Goal: Find specific page/section: Find specific page/section

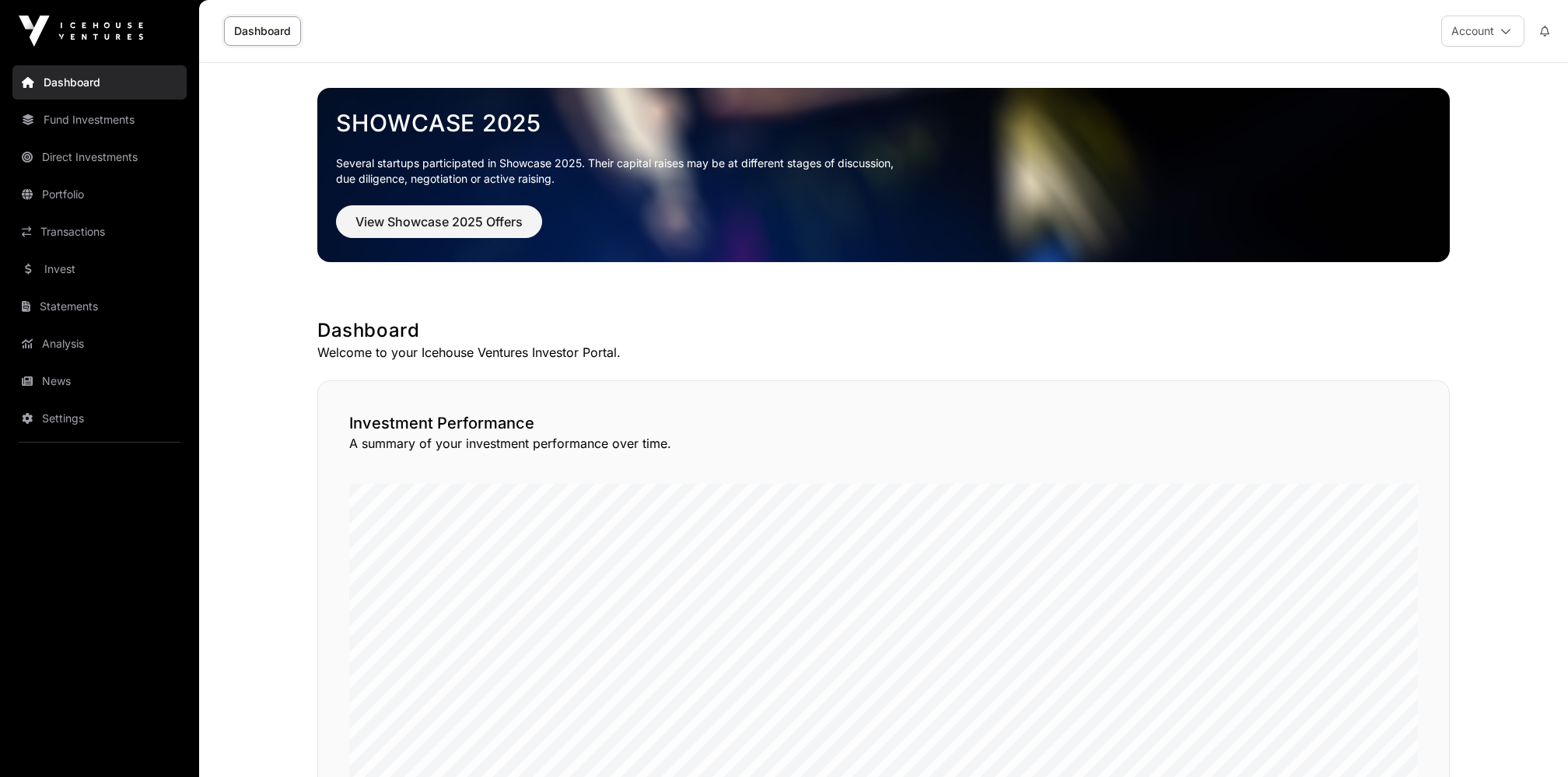
click at [79, 76] on link "Dashboard" at bounding box center [99, 82] width 174 height 34
click at [81, 184] on link "Portfolio" at bounding box center [99, 195] width 174 height 34
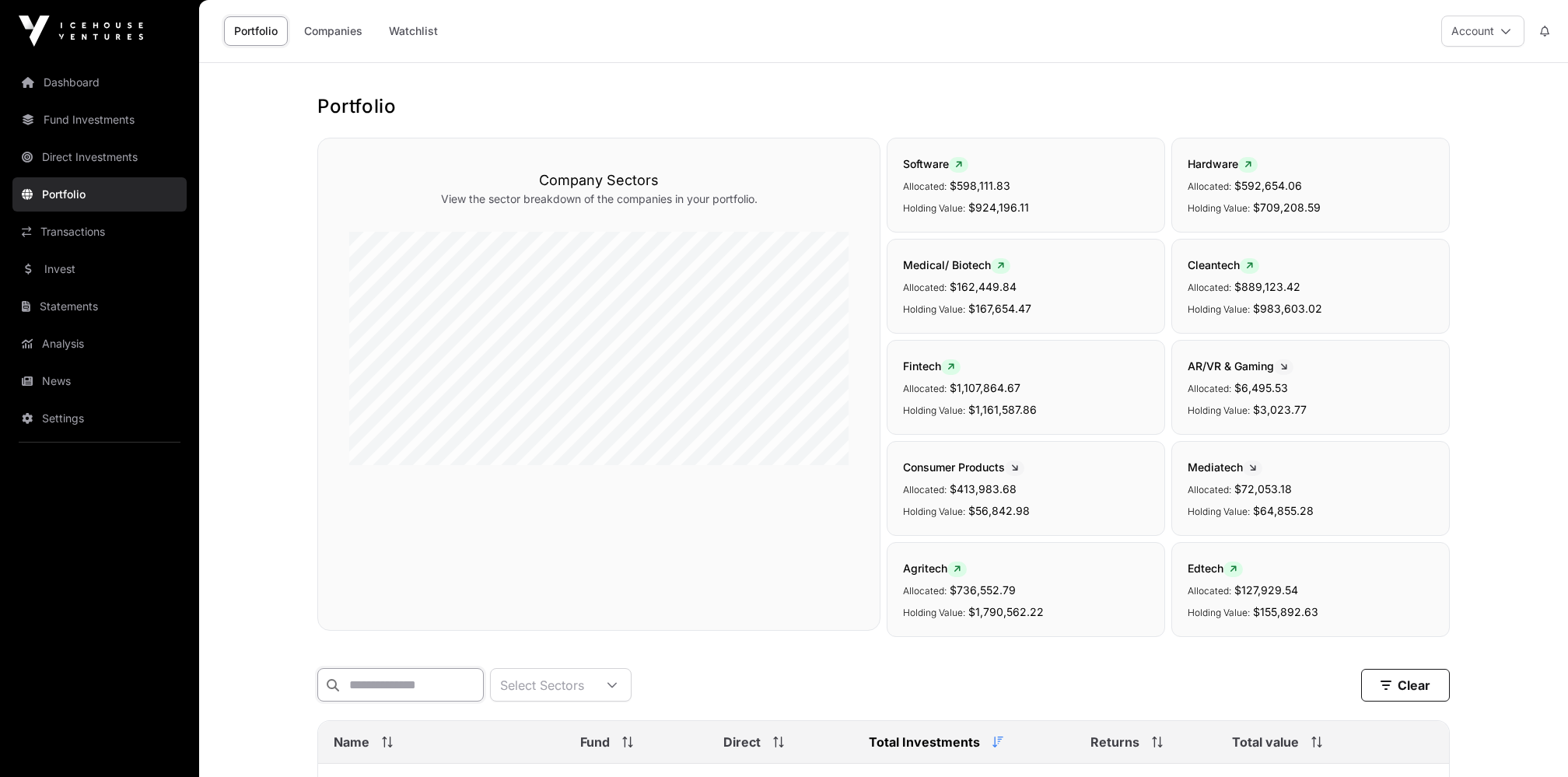
click at [376, 687] on input "text" at bounding box center [400, 684] width 166 height 33
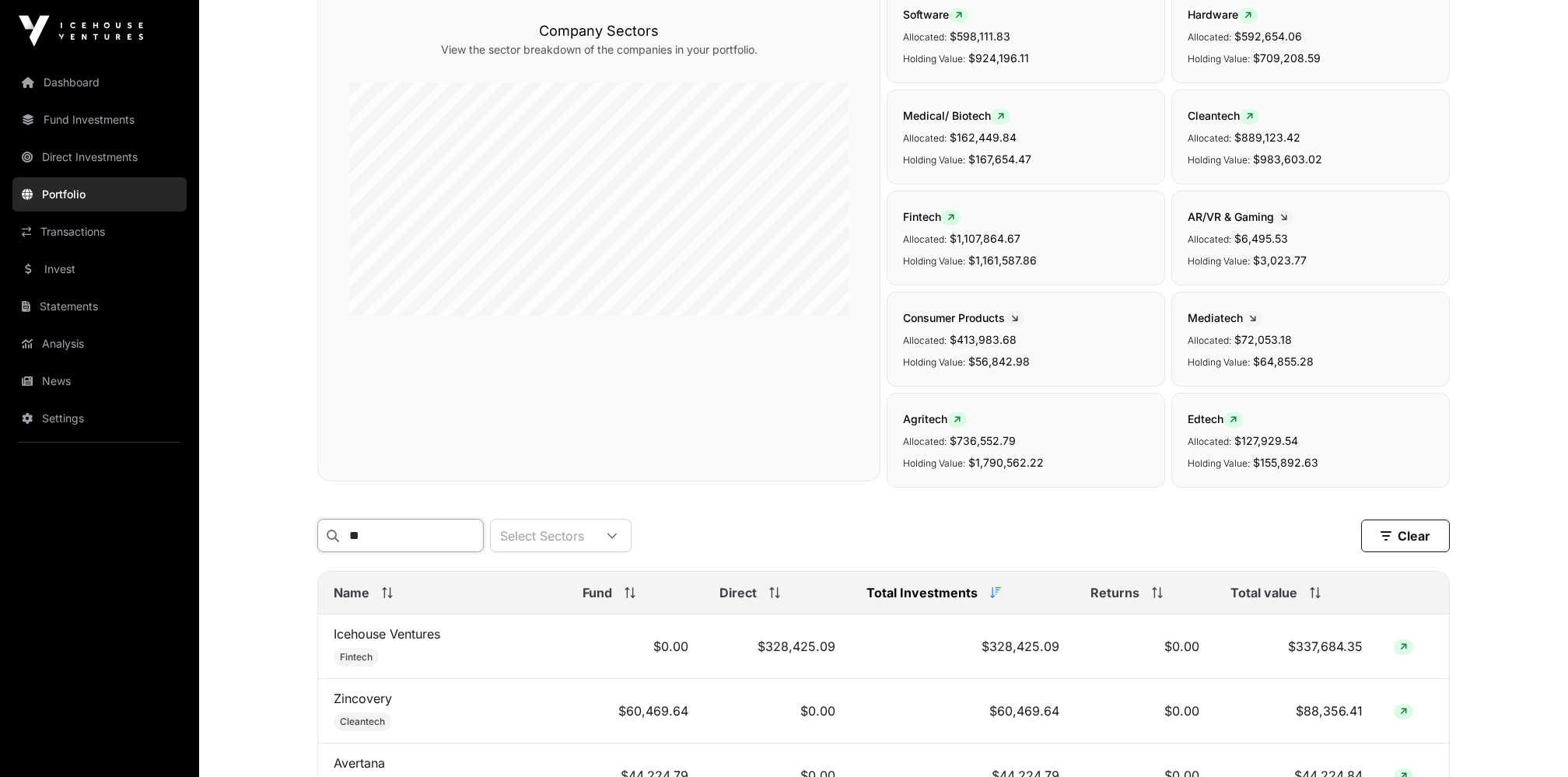
scroll to position [383, 0]
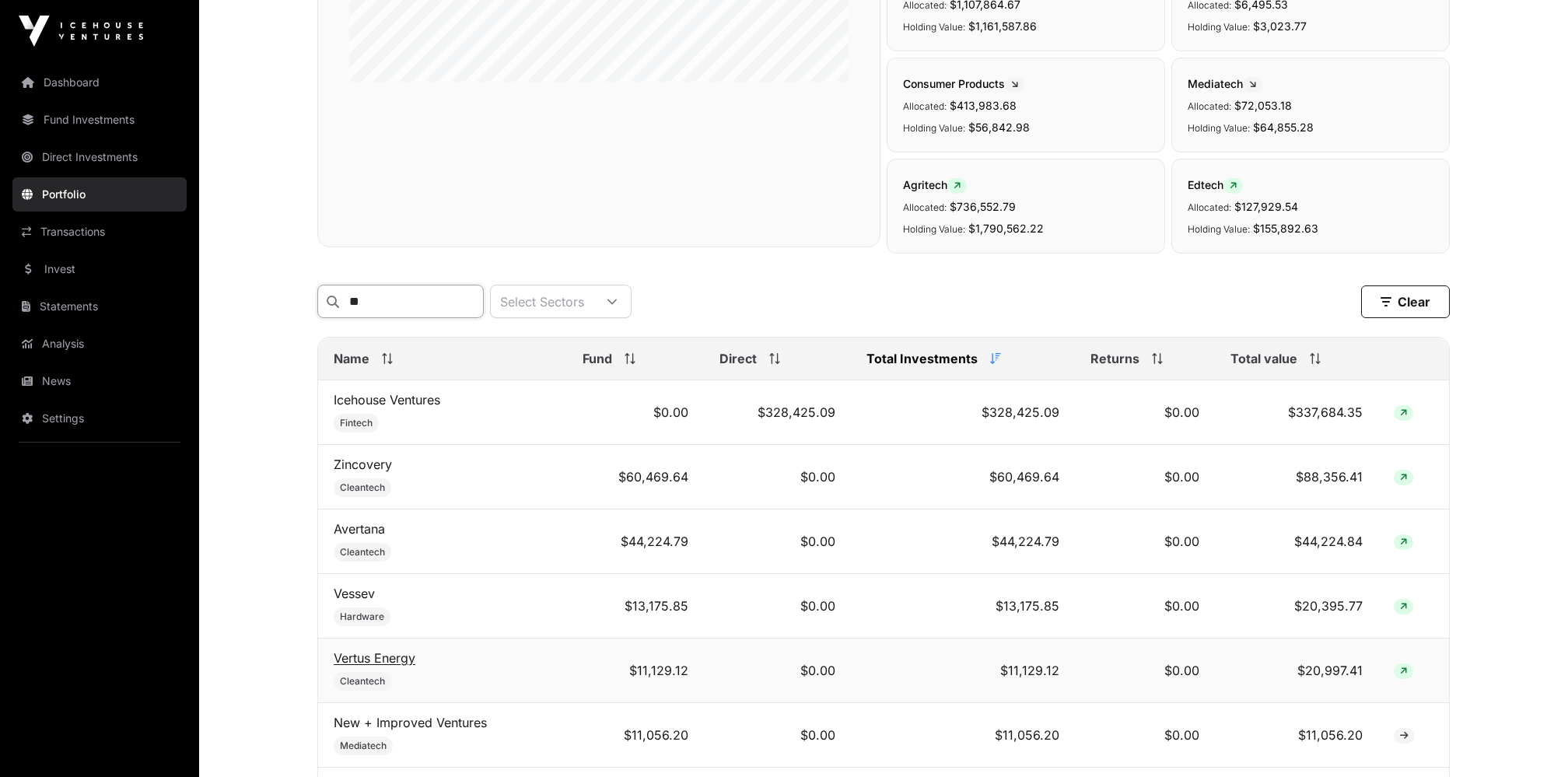
type input "**"
click at [387, 651] on link "Vertus Energy" at bounding box center [374, 658] width 81 height 15
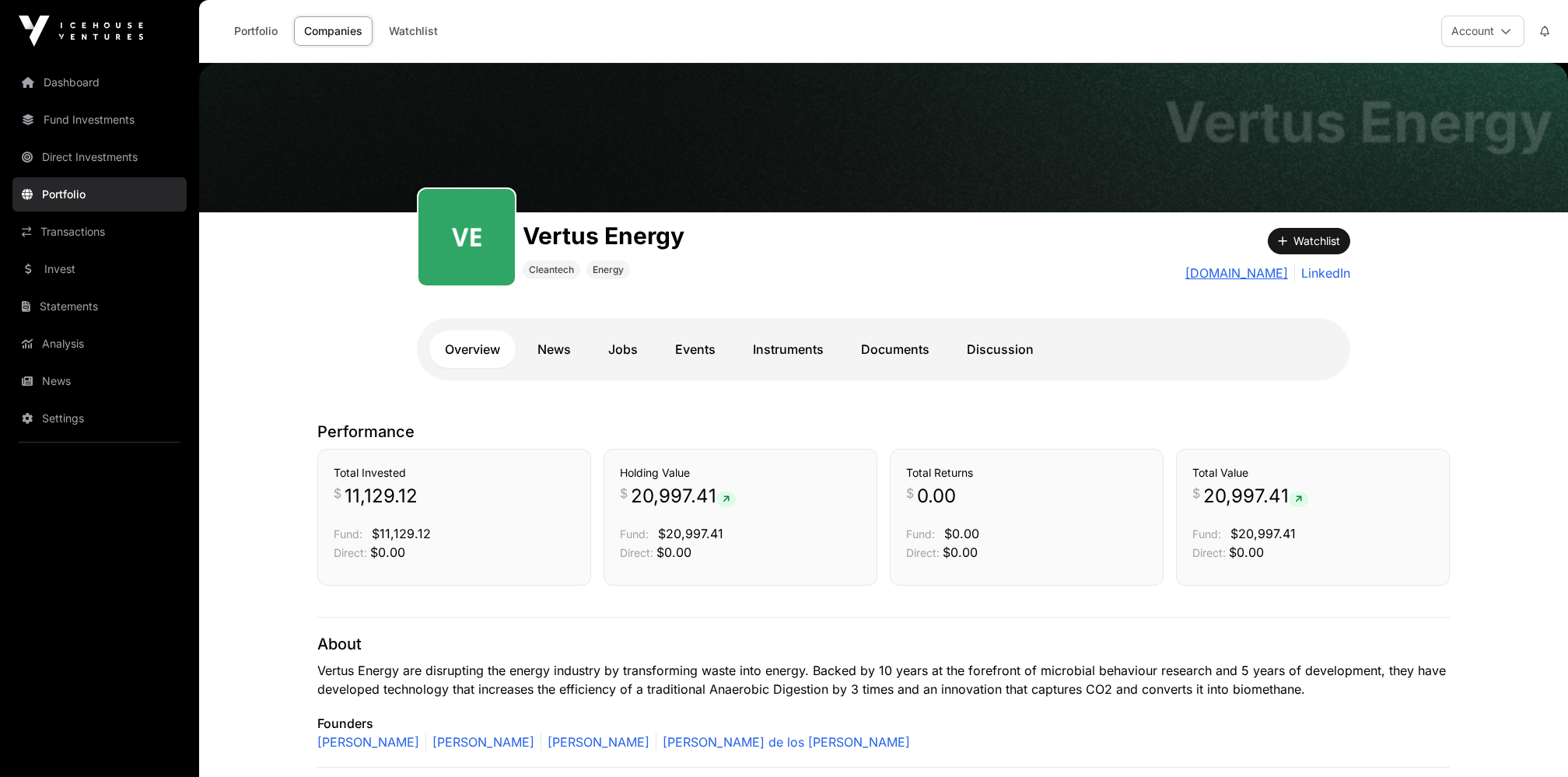
click at [1217, 270] on link "[DOMAIN_NAME]" at bounding box center [1236, 273] width 102 height 19
click at [74, 78] on link "Dashboard" at bounding box center [99, 82] width 174 height 34
